Goal: Navigation & Orientation: Find specific page/section

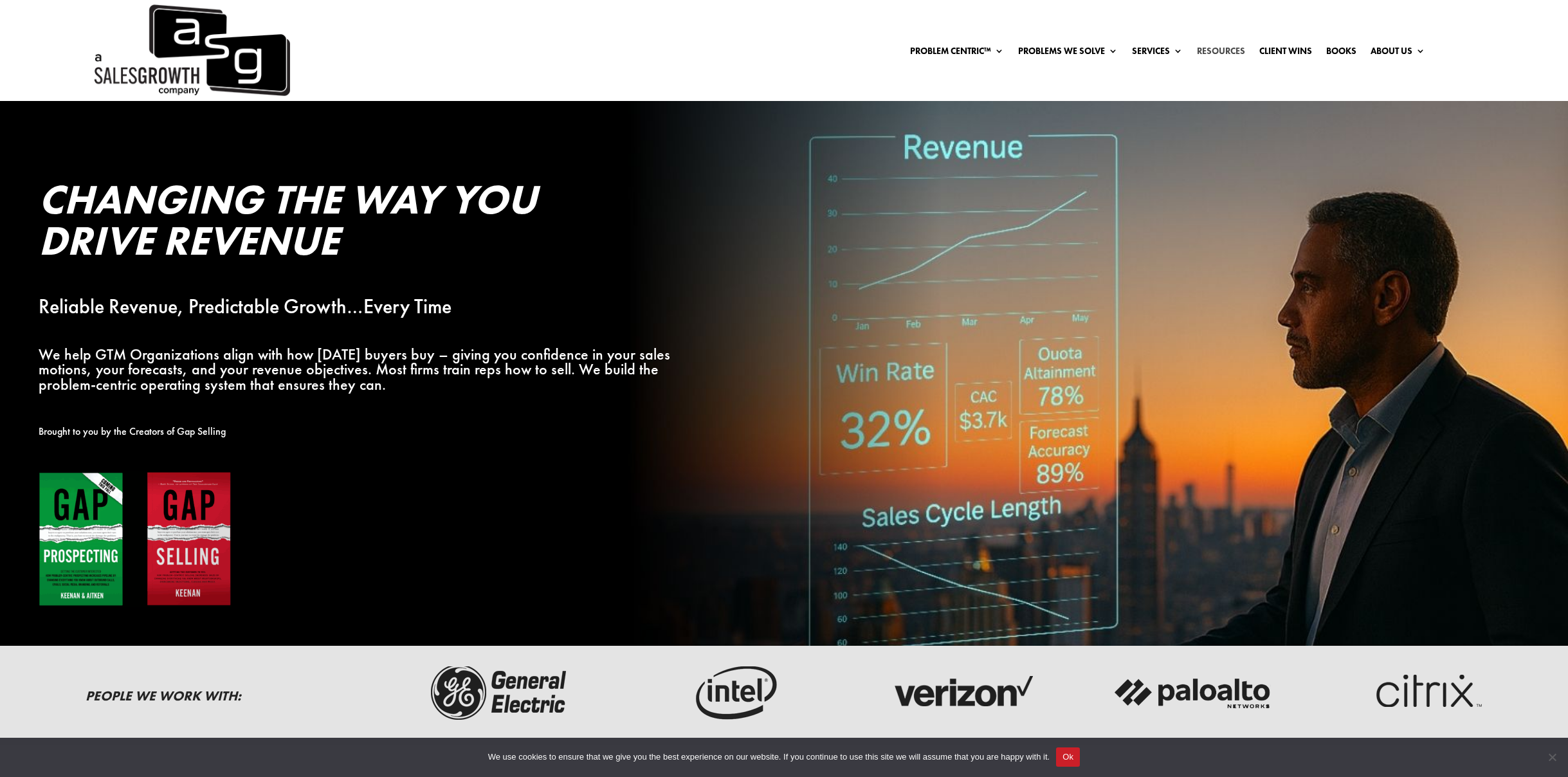
click at [1209, 49] on link "Resources" at bounding box center [1221, 54] width 48 height 14
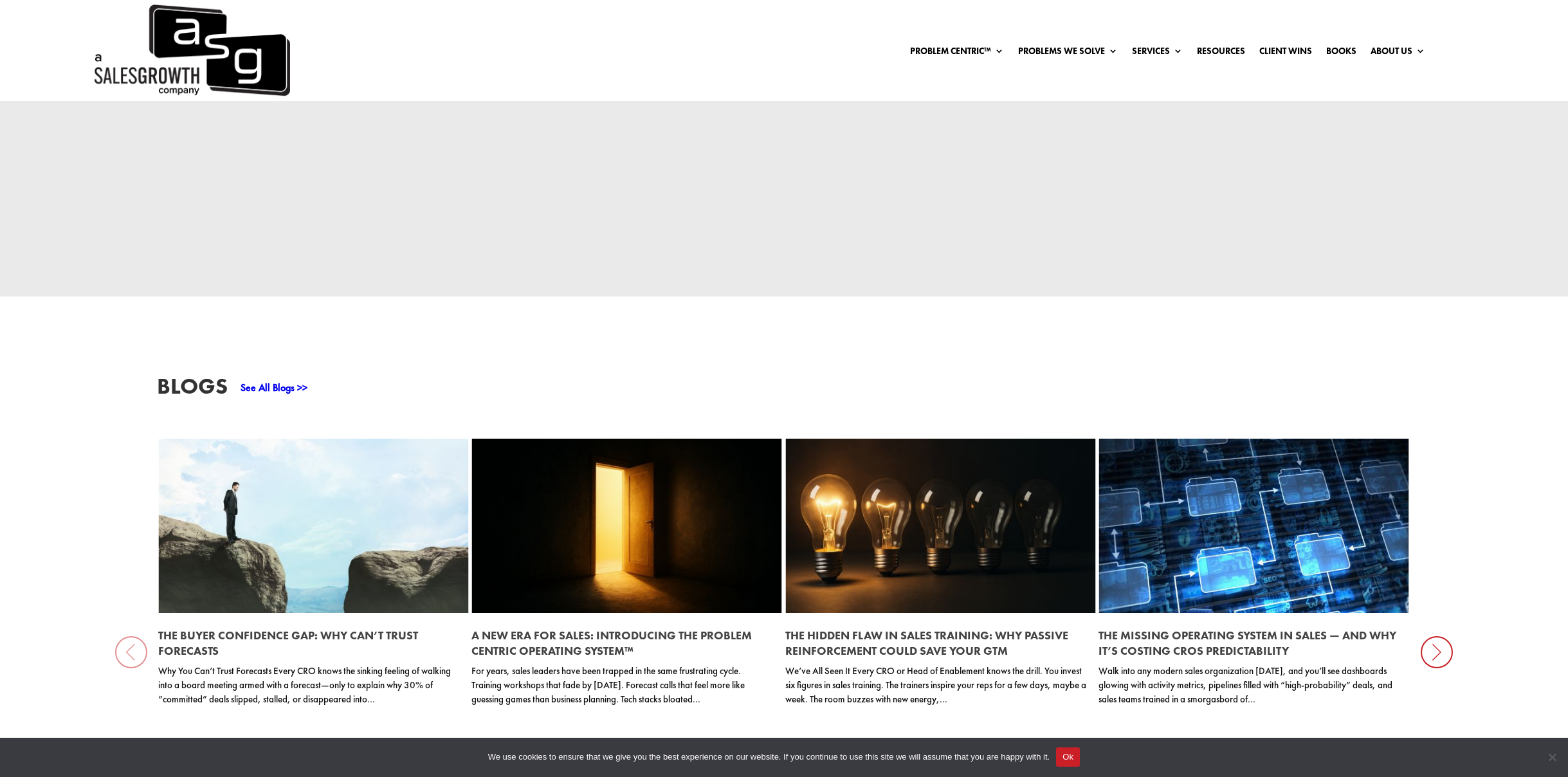
scroll to position [1711, 0]
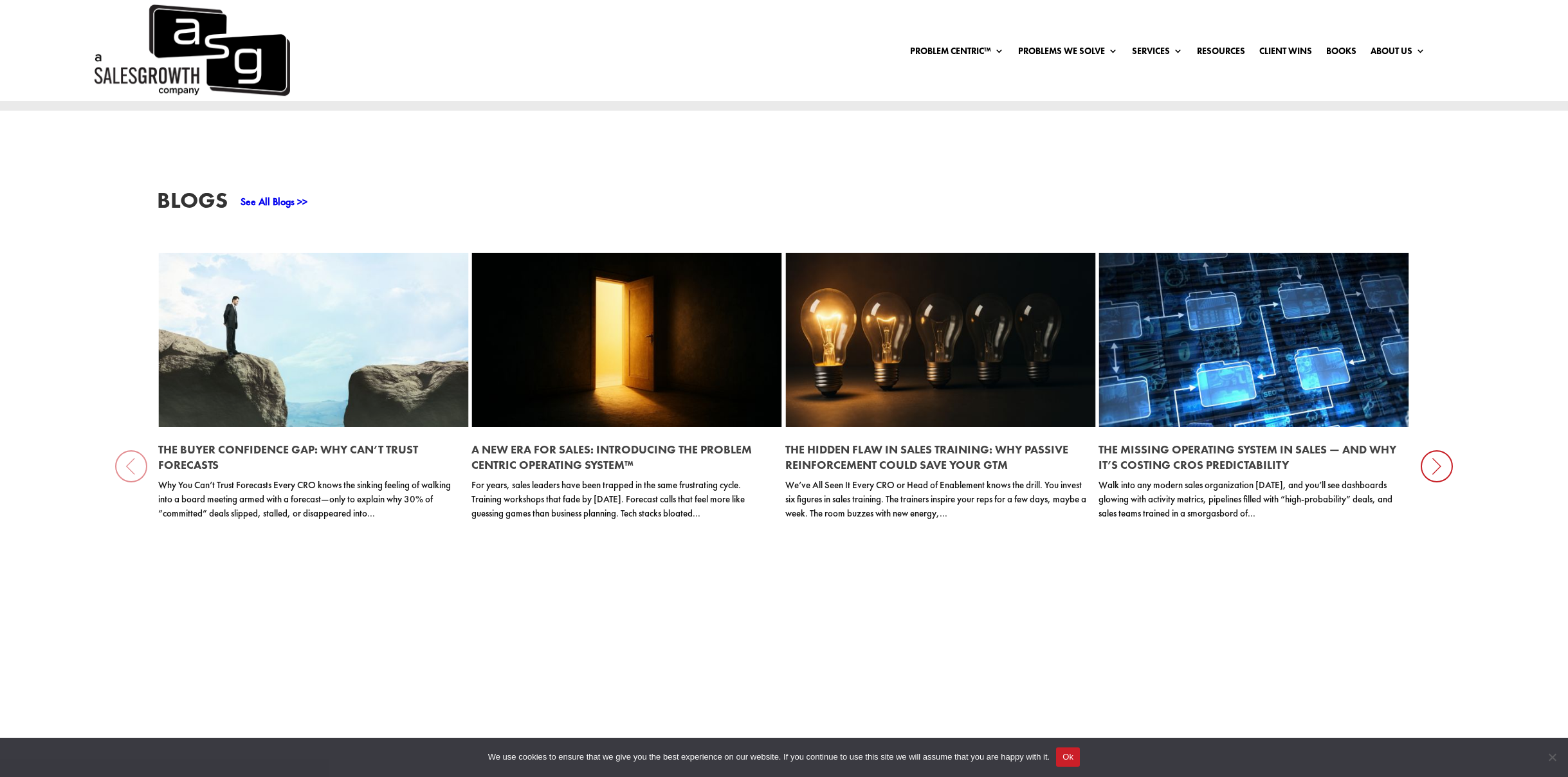
click at [1435, 467] on icon at bounding box center [1437, 466] width 32 height 32
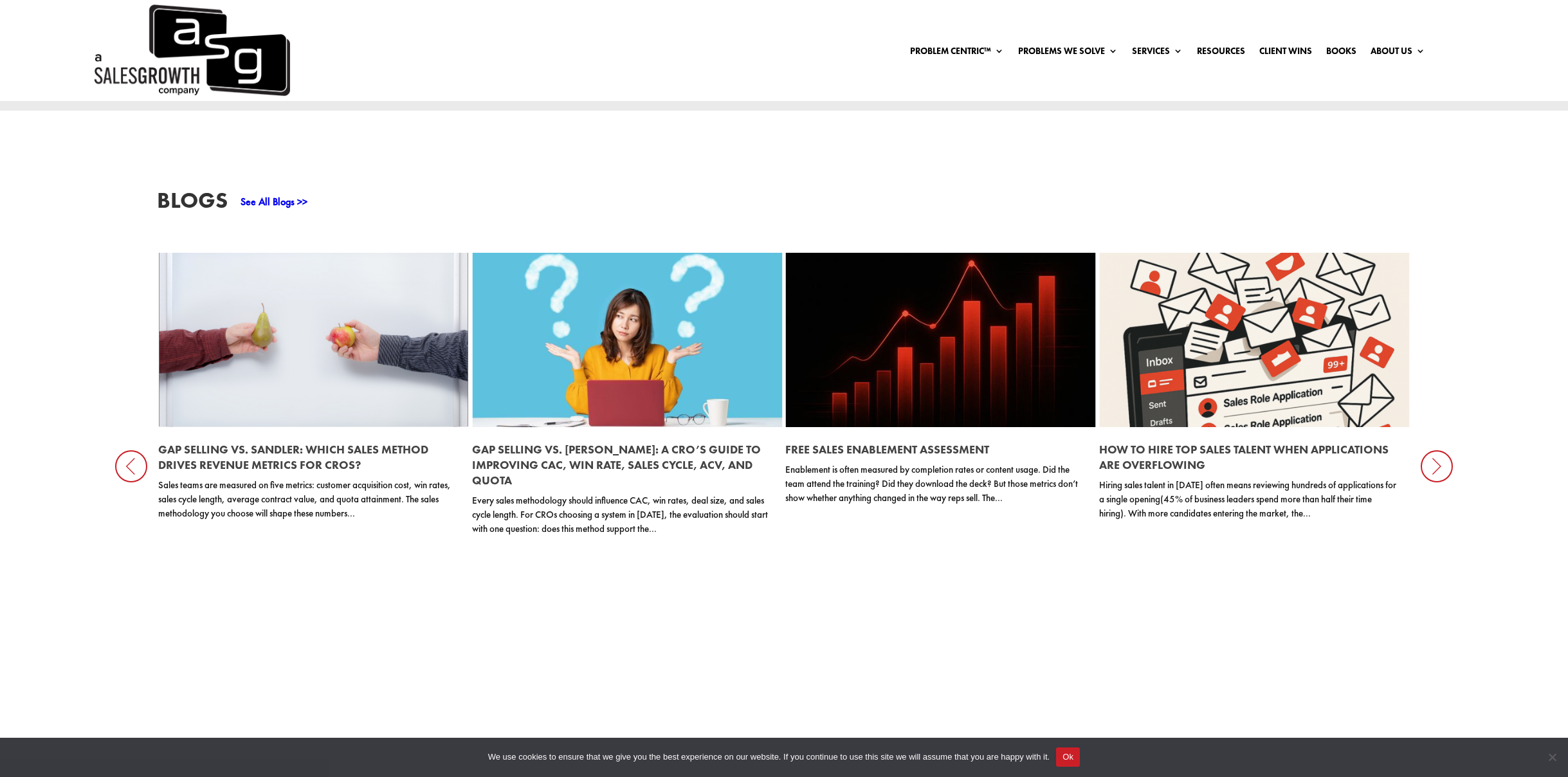
click at [1435, 467] on icon at bounding box center [1437, 466] width 32 height 32
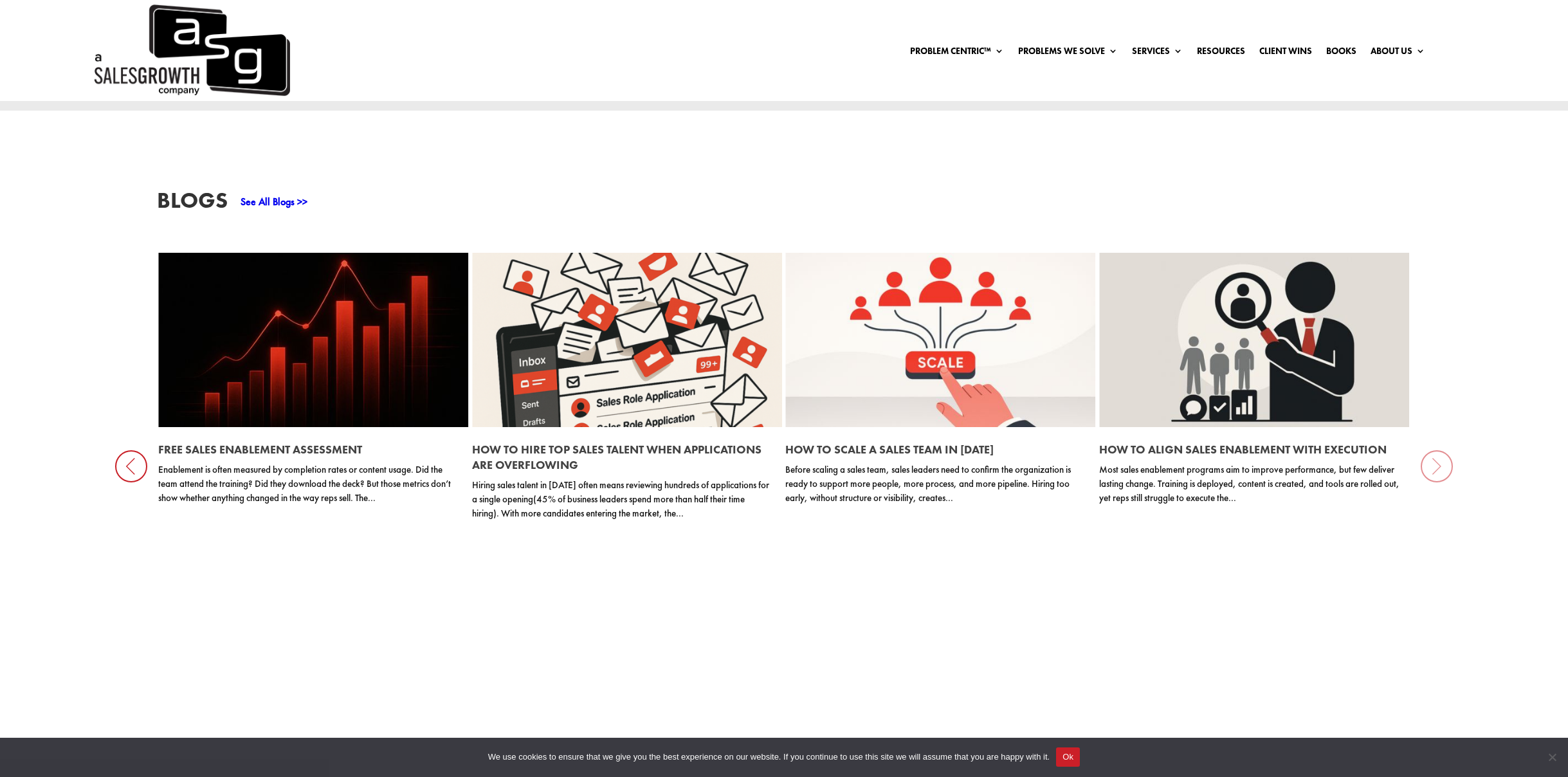
click at [1440, 468] on div "Blogs See All Blogs >> The Buyer Confidence Gap: Why Can’t Trust Forecasts Why …" at bounding box center [784, 434] width 1568 height 648
click at [132, 468] on icon at bounding box center [131, 466] width 32 height 32
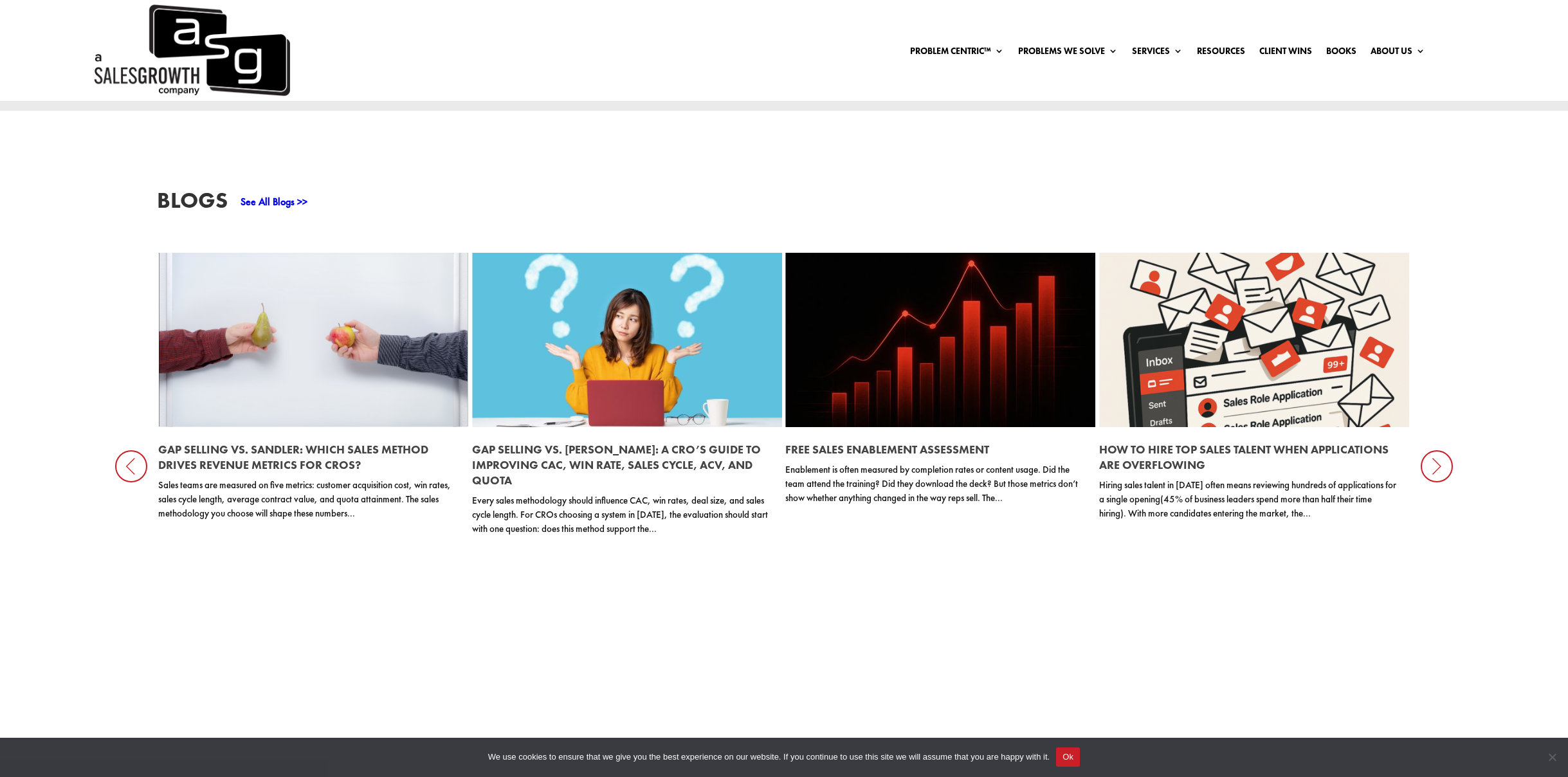
click at [133, 468] on icon at bounding box center [131, 466] width 32 height 32
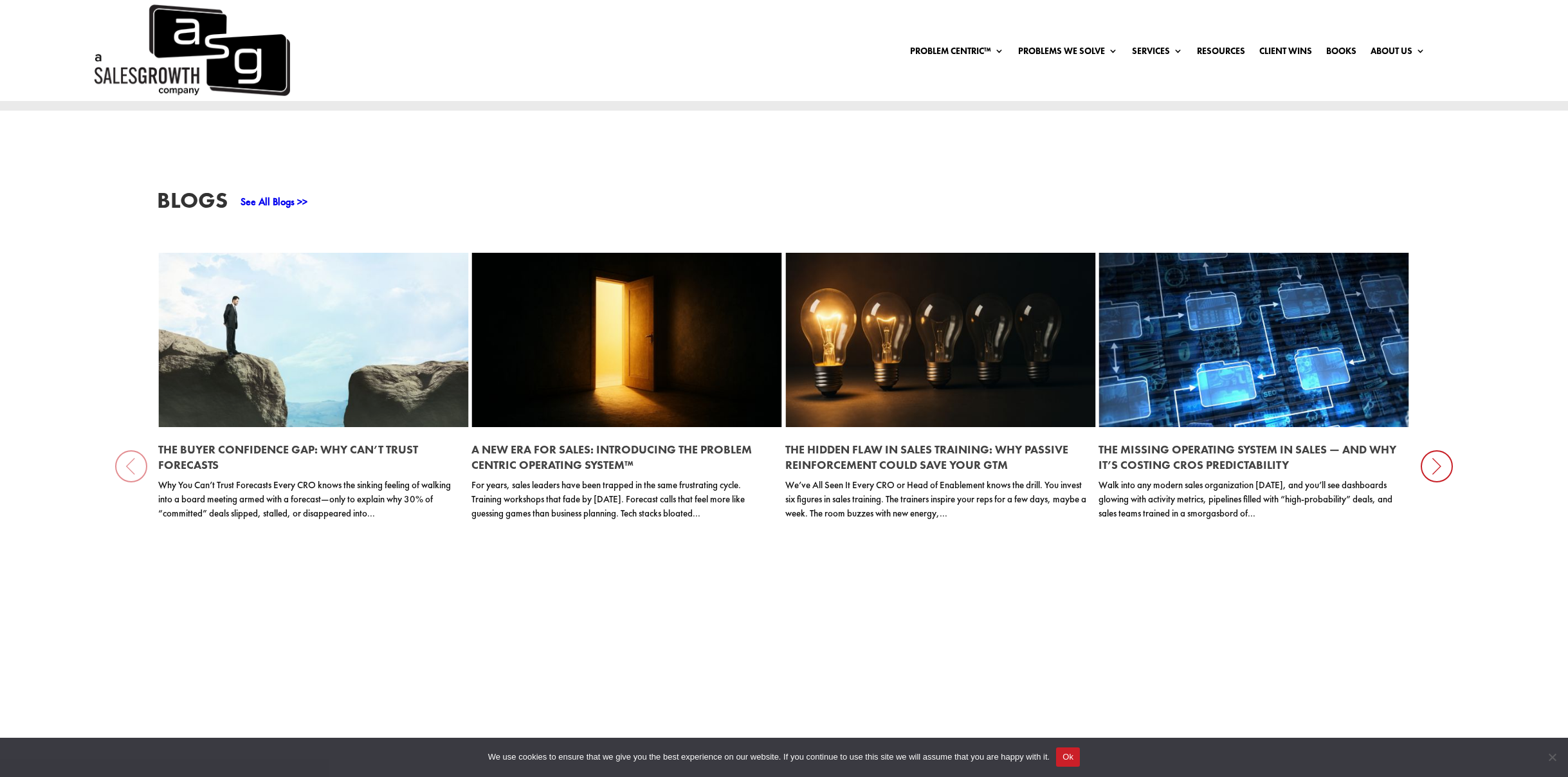
drag, startPoint x: 40, startPoint y: 185, endPoint x: 62, endPoint y: 167, distance: 28.4
click at [40, 184] on div "Blogs See All Blogs >> The Buyer Confidence Gap: Why Can’t Trust Forecasts Why …" at bounding box center [784, 434] width 1568 height 648
